Goal: Transaction & Acquisition: Purchase product/service

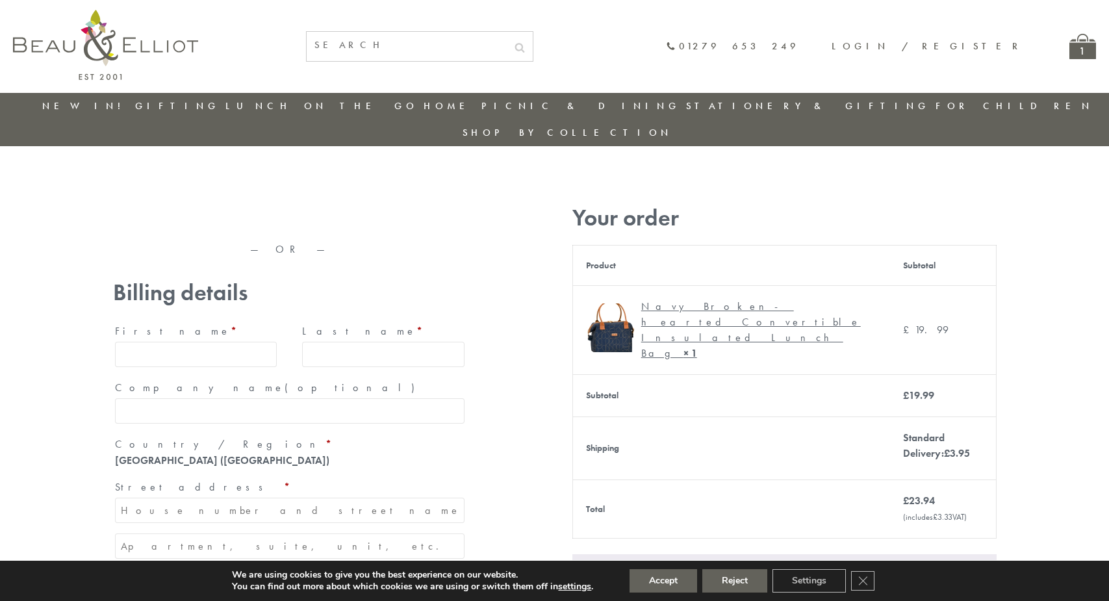
type input "maria33@yahoo.com"
type input "Maria"
type input "Williams"
type input "23, Scottsdale, Happytown"
type input "London"
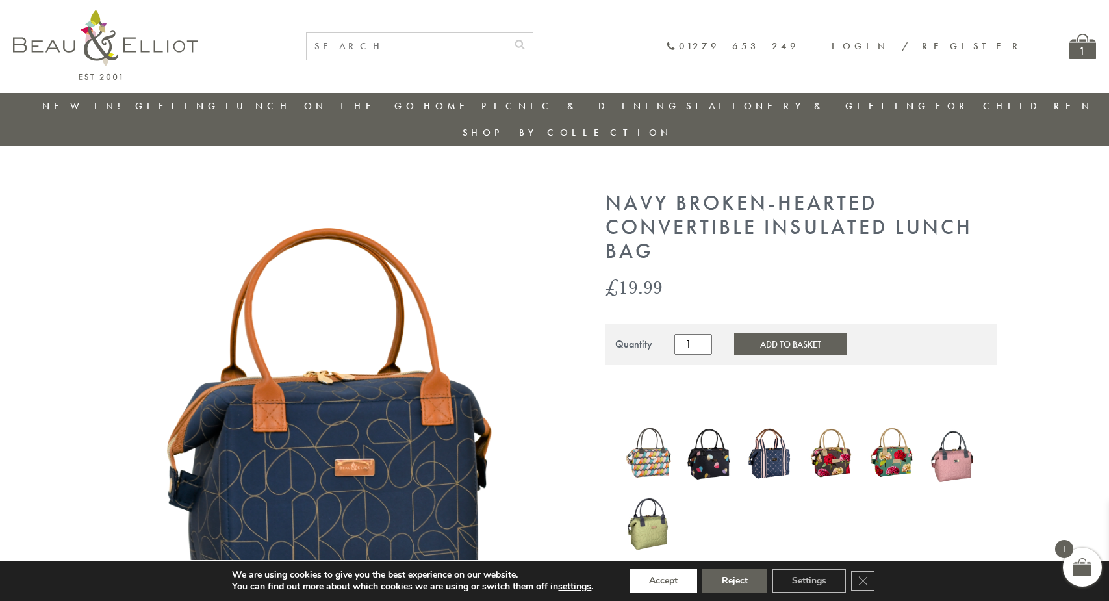
click at [663, 581] on button "Accept" at bounding box center [663, 580] width 68 height 23
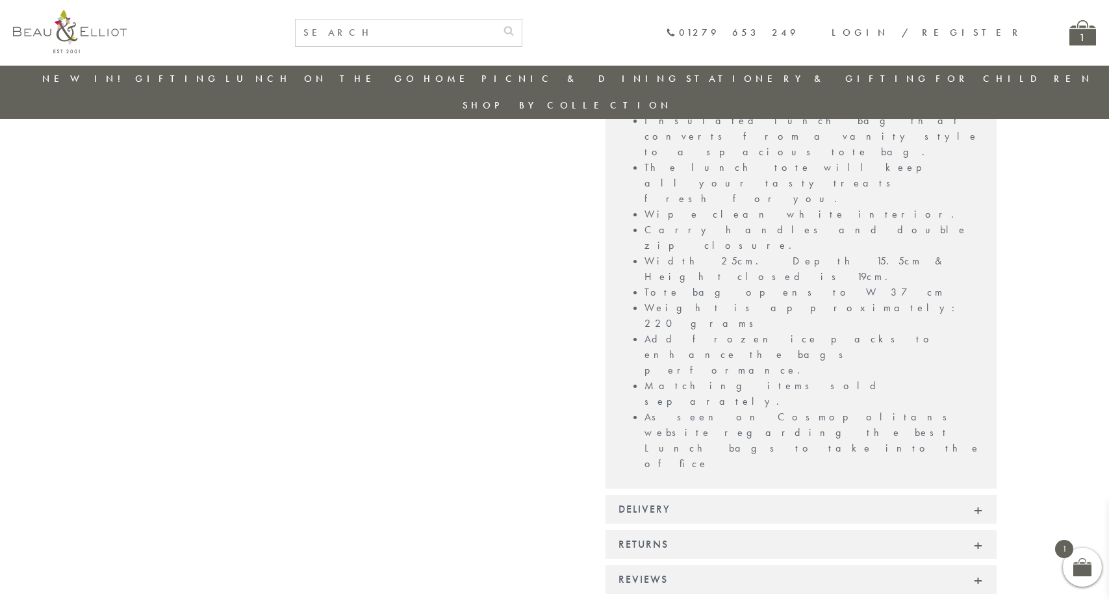
scroll to position [1006, 0]
